Goal: Transaction & Acquisition: Book appointment/travel/reservation

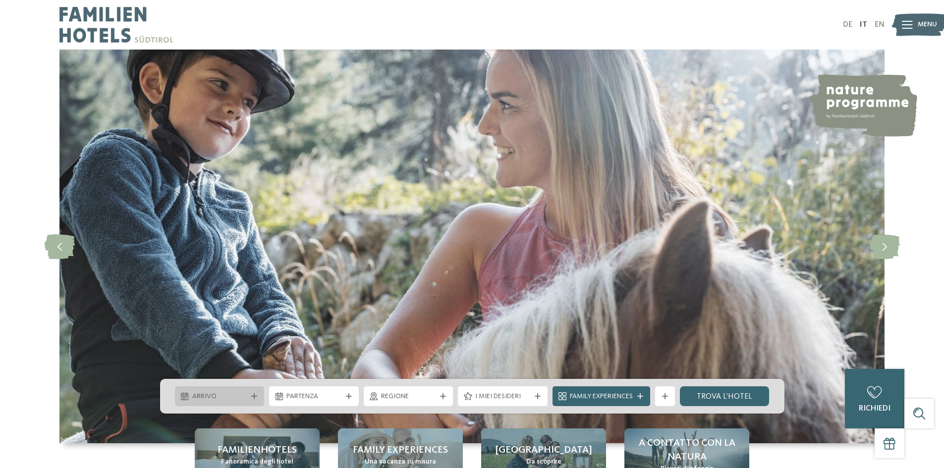
click at [237, 397] on span "Arrivo" at bounding box center [219, 397] width 55 height 10
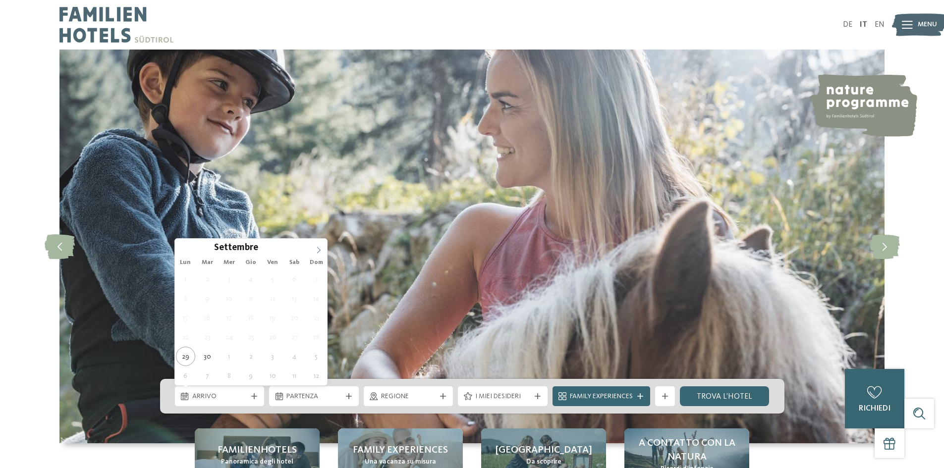
click at [316, 247] on icon at bounding box center [318, 250] width 7 height 7
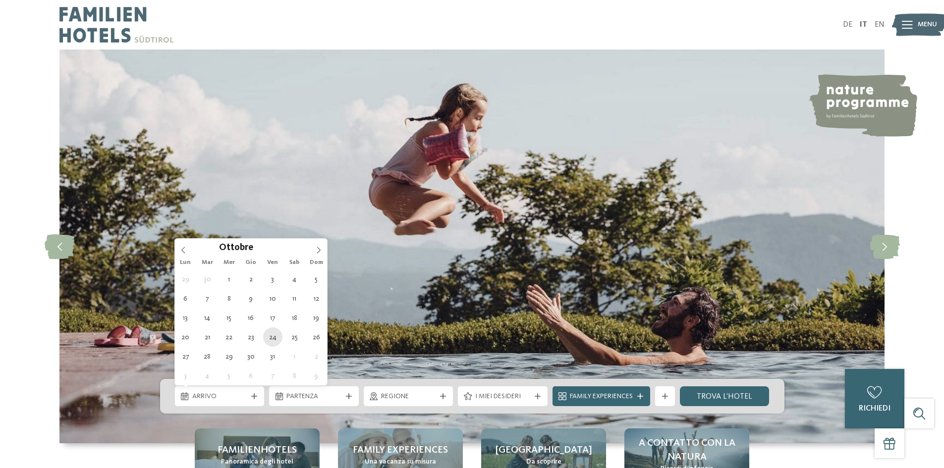
type div "[DATE]"
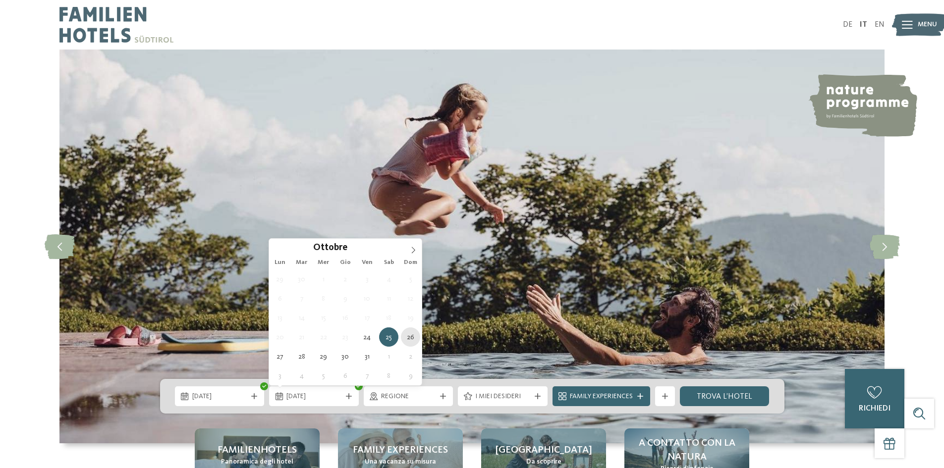
type div "[DATE]"
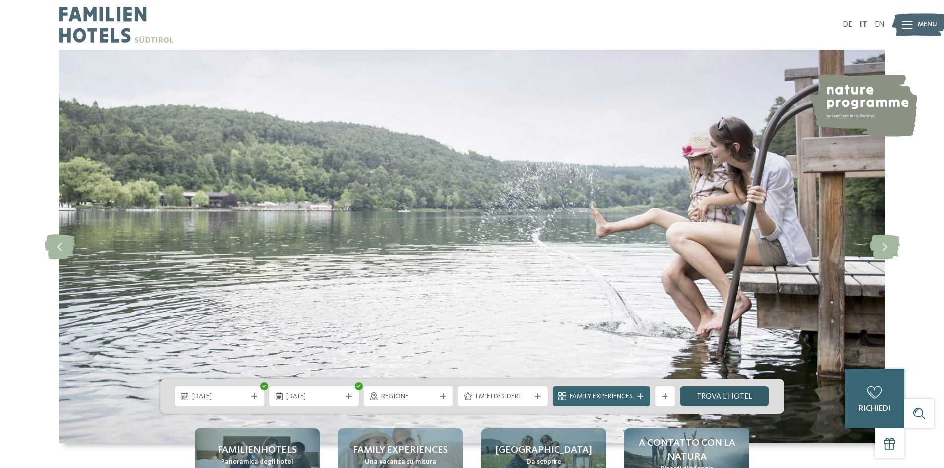
click at [743, 397] on link "trova l’hotel" at bounding box center [725, 397] width 90 height 20
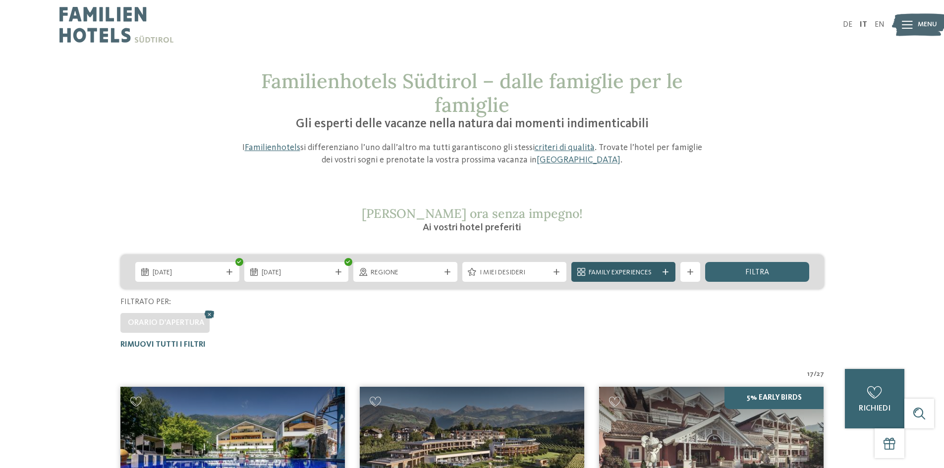
click at [605, 270] on span "Family Experiences" at bounding box center [623, 273] width 69 height 10
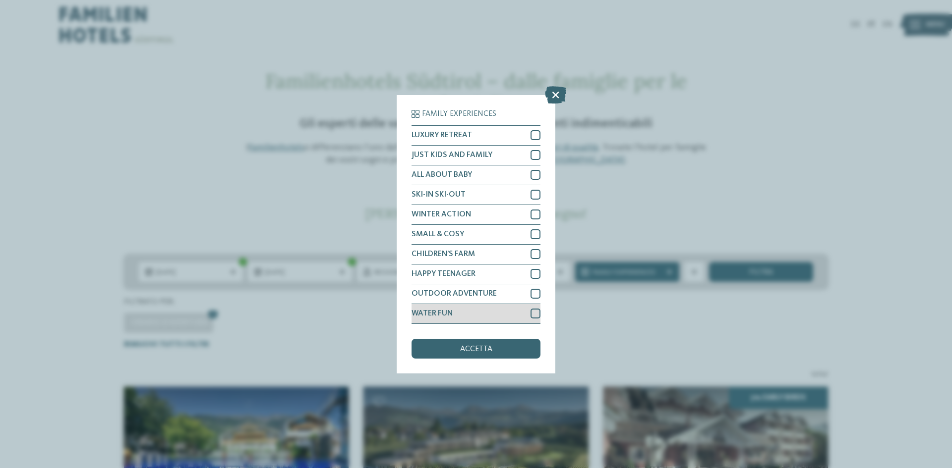
click at [538, 312] on div at bounding box center [535, 314] width 10 height 10
click at [510, 351] on div "accetta" at bounding box center [475, 349] width 129 height 20
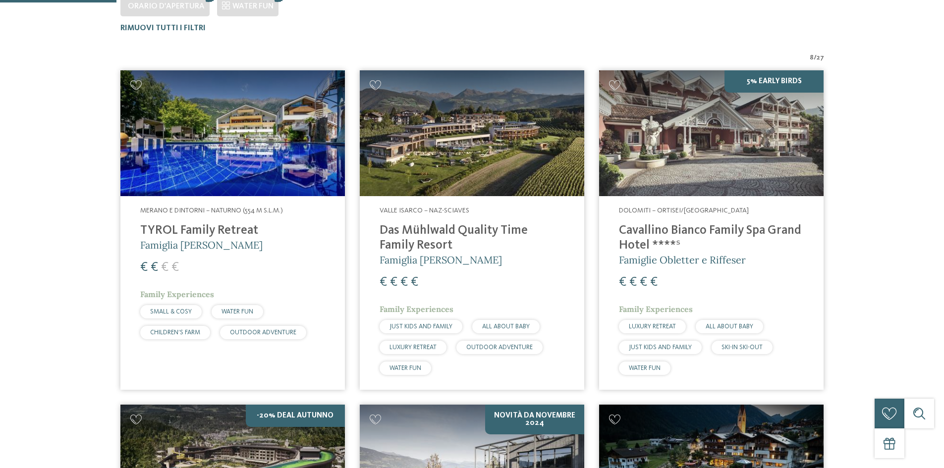
scroll to position [325, 0]
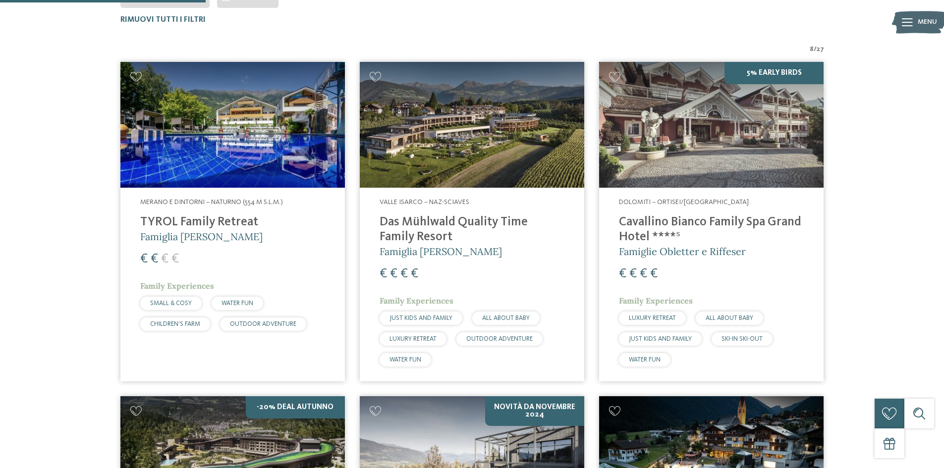
click at [213, 218] on h4 "TYROL Family Retreat" at bounding box center [232, 222] width 185 height 15
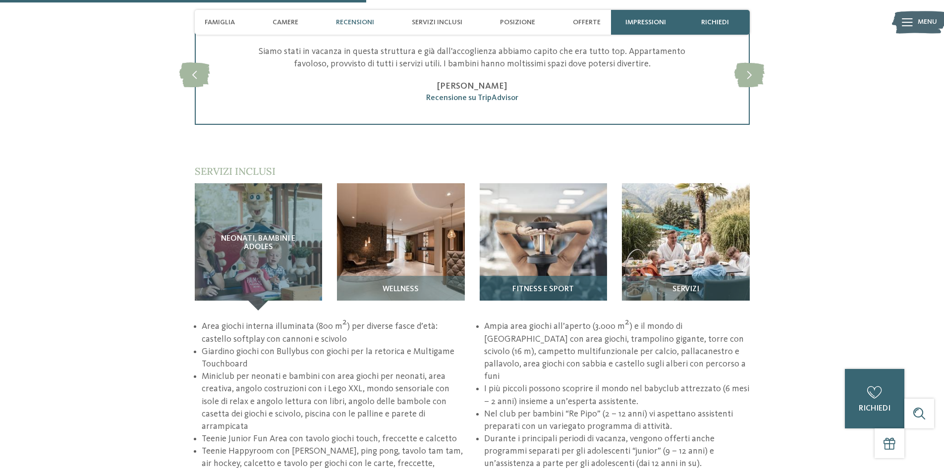
scroll to position [1339, 0]
